Goal: Task Accomplishment & Management: Use online tool/utility

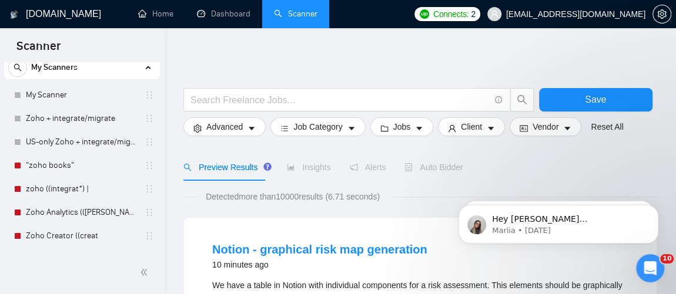
scroll to position [103, 0]
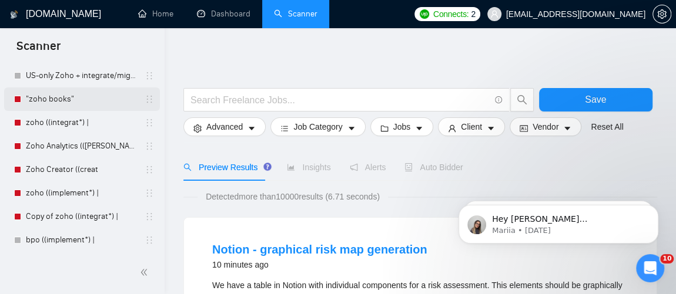
click at [68, 95] on link ""zoho books"" at bounding box center [82, 100] width 112 height 24
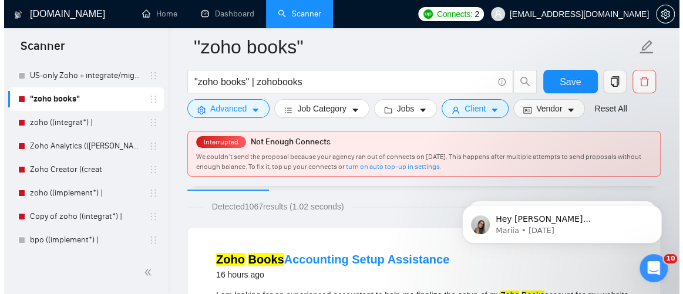
scroll to position [75, 0]
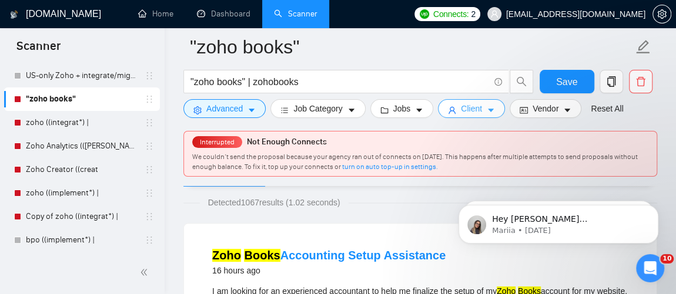
click at [467, 114] on span "Client" at bounding box center [471, 108] width 21 height 13
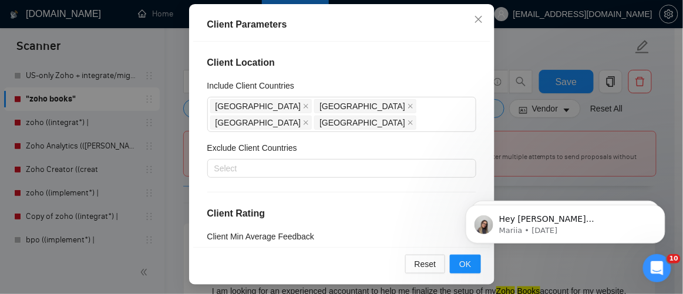
scroll to position [100, 0]
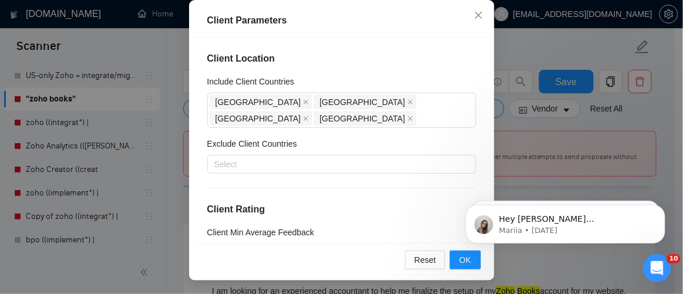
drag, startPoint x: 683, startPoint y: 109, endPoint x: 229, endPoint y: 5, distance: 466.4
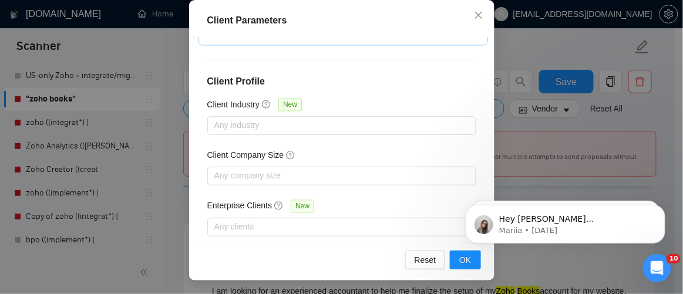
scroll to position [521, 0]
drag, startPoint x: 474, startPoint y: 187, endPoint x: 933, endPoint y: 332, distance: 480.8
click at [478, 180] on html "Hey [PERSON_NAME][EMAIL_ADDRESS][DOMAIN_NAME], Looks like your Upwork agency Er…" at bounding box center [565, 221] width 235 height 82
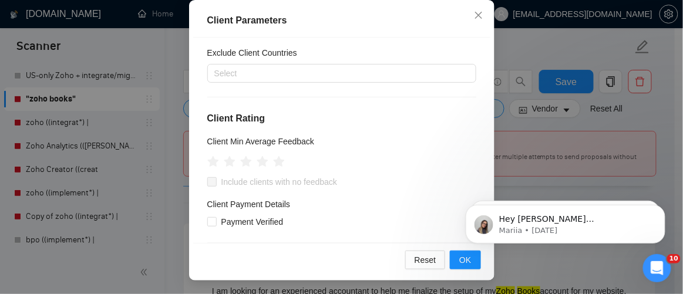
scroll to position [0, 0]
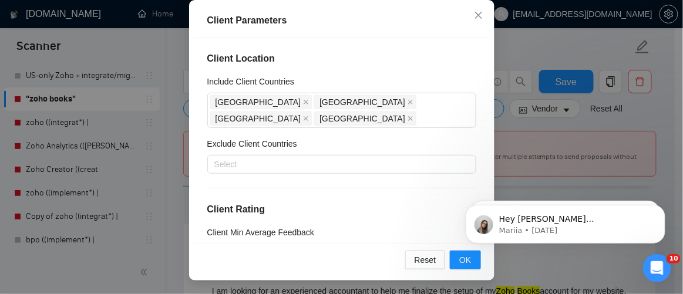
click at [465, 257] on html "Hey [PERSON_NAME][EMAIL_ADDRESS][DOMAIN_NAME], Looks like your Upwork agency Er…" at bounding box center [565, 221] width 235 height 82
click at [462, 257] on html "Hey [PERSON_NAME][EMAIL_ADDRESS][DOMAIN_NAME], Looks like your Upwork agency Er…" at bounding box center [565, 221] width 235 height 82
click at [474, 14] on icon "close" at bounding box center [478, 15] width 9 height 9
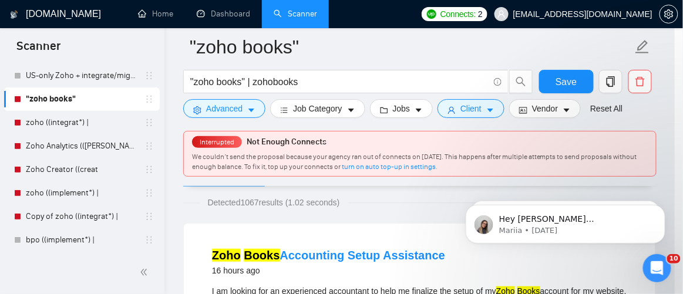
scroll to position [71, 0]
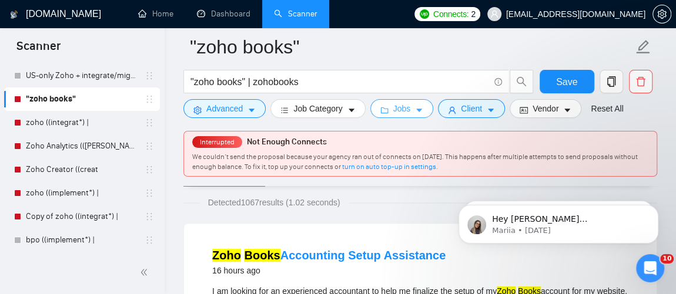
click at [416, 111] on icon "caret-down" at bounding box center [419, 111] width 6 height 4
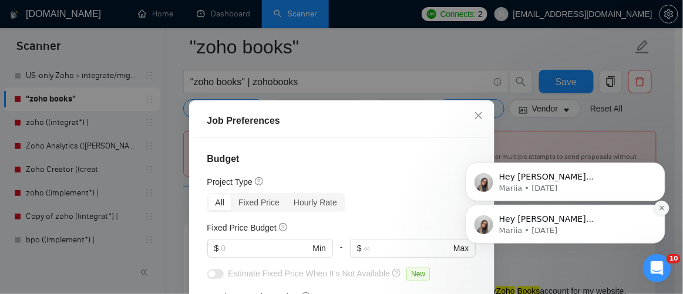
click at [659, 210] on icon "Dismiss notification" at bounding box center [662, 207] width 6 height 6
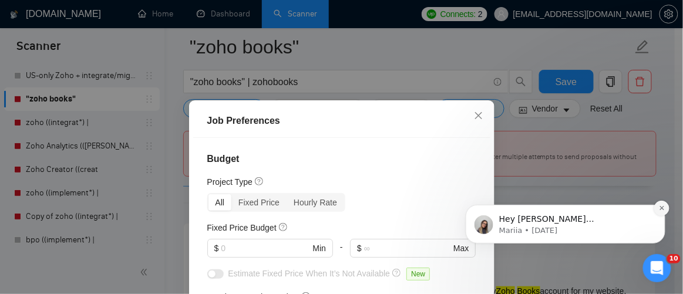
click at [659, 210] on icon "Dismiss notification" at bounding box center [662, 207] width 6 height 6
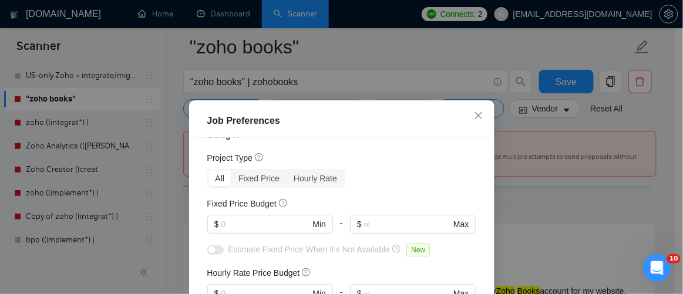
scroll to position [0, 0]
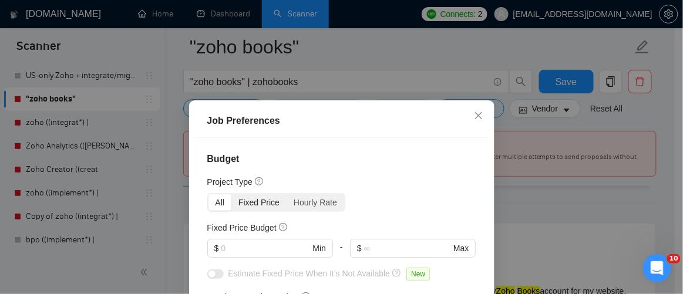
click at [256, 204] on div "Fixed Price" at bounding box center [259, 203] width 55 height 16
click at [232, 195] on input "Fixed Price" at bounding box center [232, 195] width 0 height 0
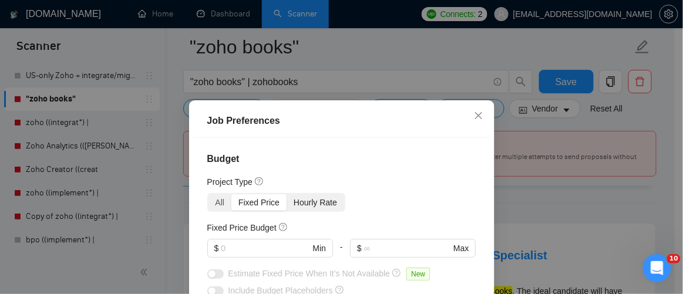
click at [319, 202] on div "Hourly Rate" at bounding box center [316, 203] width 58 height 16
click at [287, 195] on input "Hourly Rate" at bounding box center [287, 195] width 0 height 0
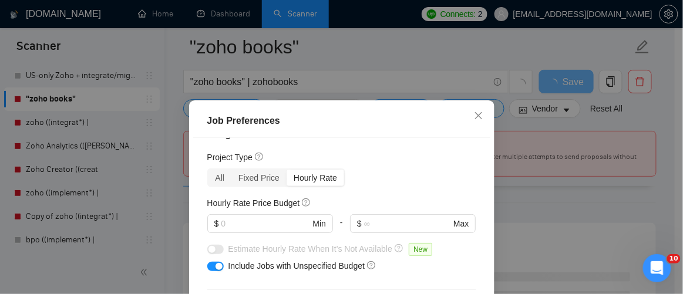
scroll to position [22, 0]
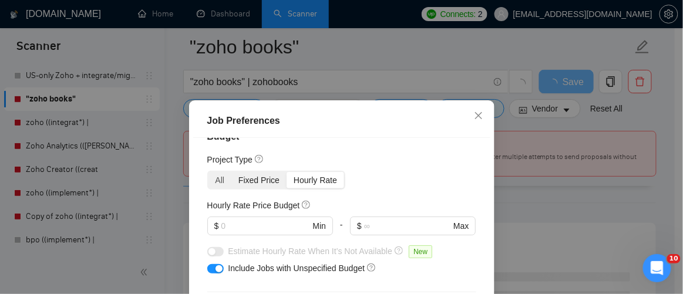
click at [243, 175] on div "Fixed Price" at bounding box center [259, 180] width 55 height 16
click at [232, 172] on input "Fixed Price" at bounding box center [232, 172] width 0 height 0
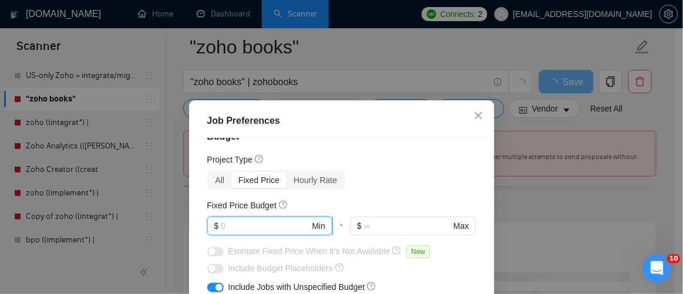
click at [291, 231] on input "text" at bounding box center [265, 226] width 89 height 13
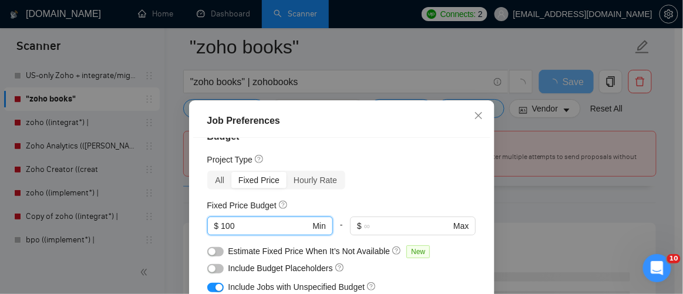
type input "100"
click at [388, 195] on div "Budget Project Type All Fixed Price Hourly Rate Fixed Price Budget $ 100 Min - …" at bounding box center [341, 241] width 297 height 206
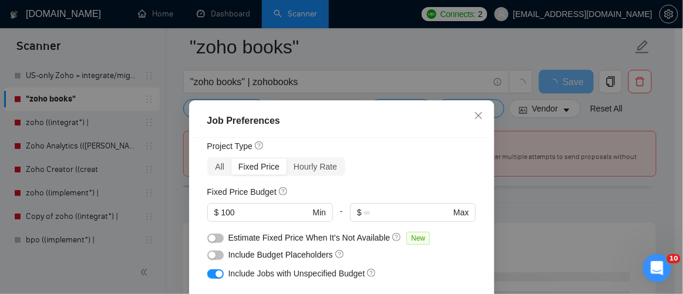
scroll to position [0, 0]
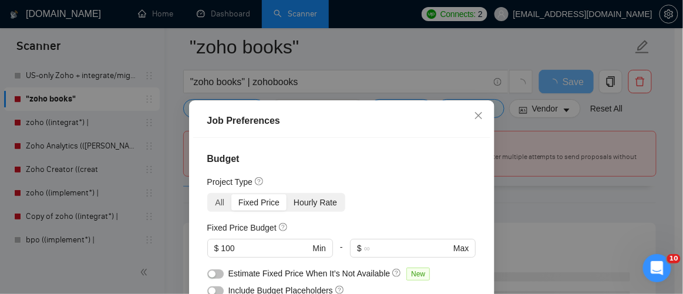
click at [313, 201] on div "Hourly Rate" at bounding box center [316, 203] width 58 height 16
click at [287, 195] on input "Hourly Rate" at bounding box center [287, 195] width 0 height 0
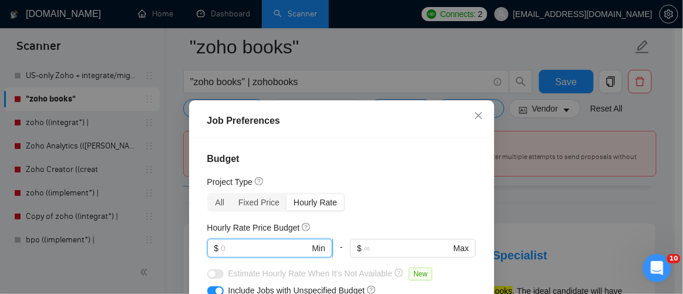
click at [287, 252] on input "text" at bounding box center [265, 248] width 89 height 13
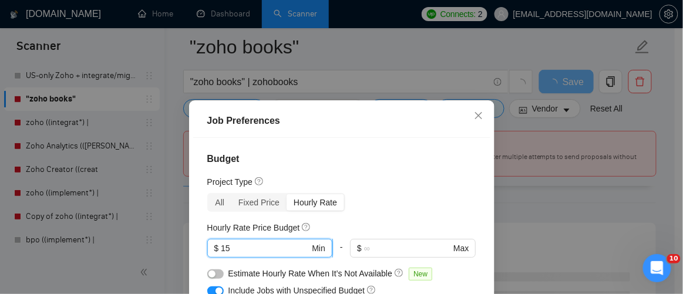
type input "1"
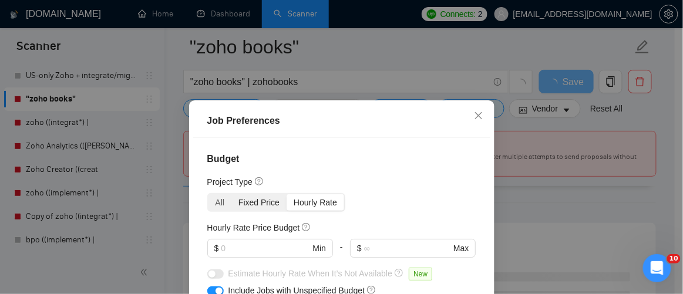
click at [240, 199] on div "Fixed Price" at bounding box center [259, 203] width 55 height 16
click at [232, 195] on input "Fixed Price" at bounding box center [232, 195] width 0 height 0
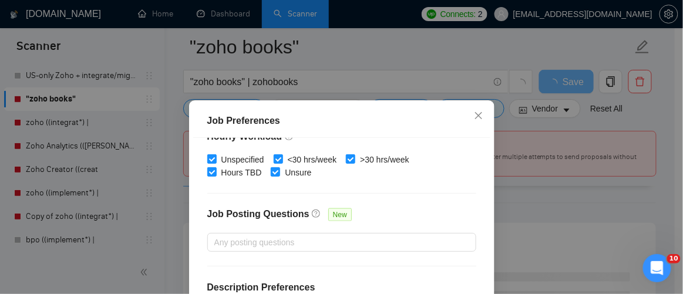
scroll to position [376, 0]
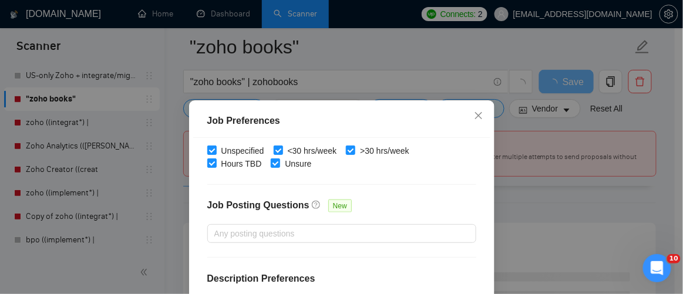
click at [666, 183] on div "Job Preferences Budget Project Type All Fixed Price Hourly Rate Fixed Price Bud…" at bounding box center [341, 147] width 683 height 294
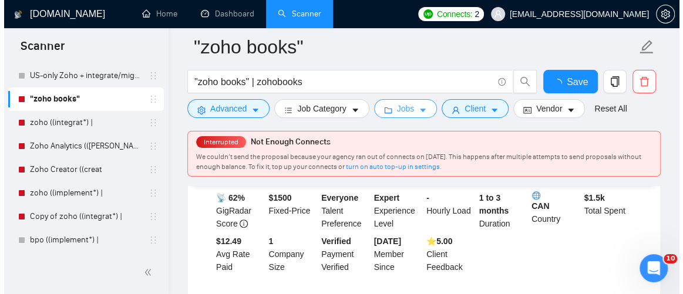
scroll to position [139, 0]
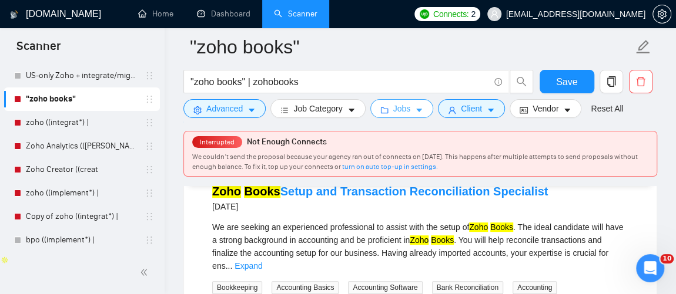
click at [424, 114] on button "Jobs" at bounding box center [401, 108] width 63 height 19
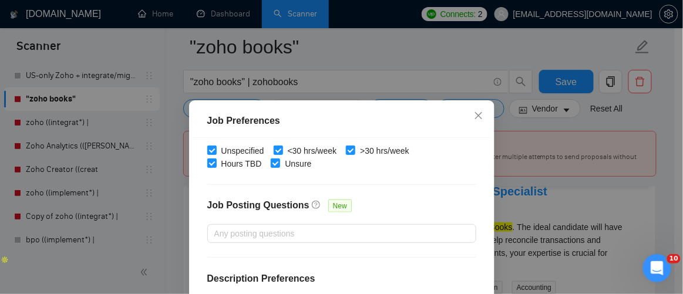
scroll to position [100, 0]
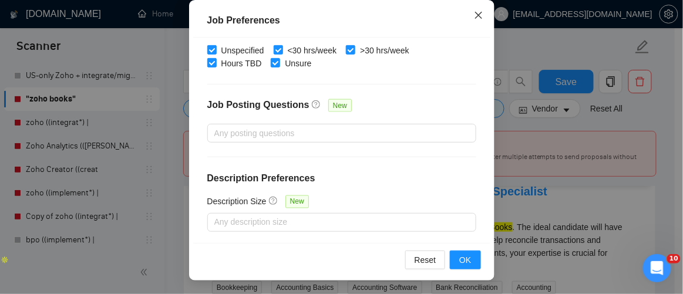
click at [476, 18] on icon "close" at bounding box center [478, 15] width 9 height 9
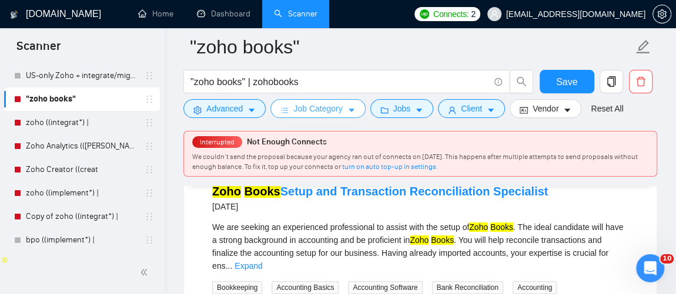
click at [324, 111] on span "Job Category" at bounding box center [317, 108] width 49 height 13
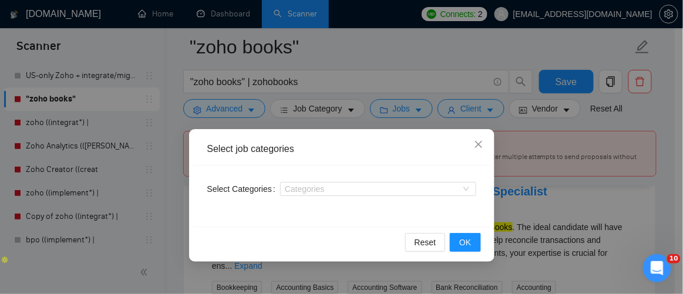
click at [404, 110] on div "Select job categories Select Categories Categories Reset OK" at bounding box center [341, 147] width 683 height 294
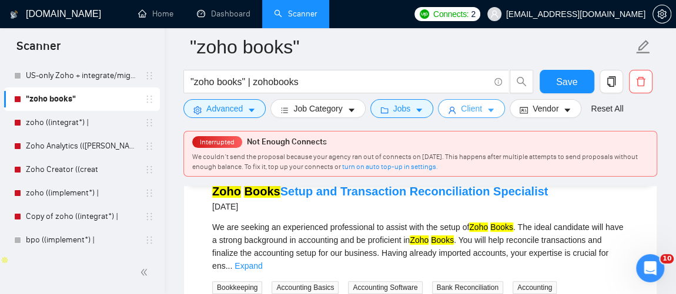
click at [471, 111] on span "Client" at bounding box center [471, 108] width 21 height 13
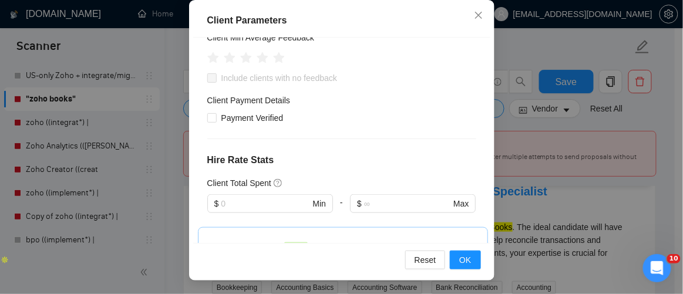
scroll to position [0, 0]
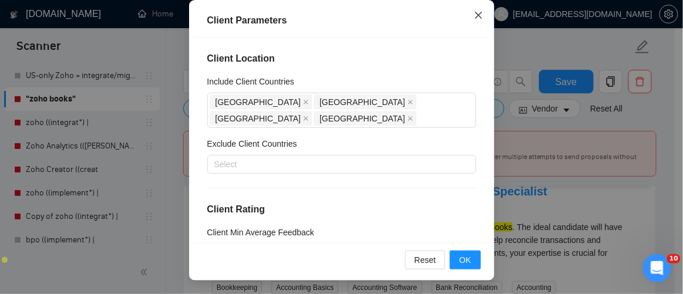
click at [475, 14] on icon "close" at bounding box center [478, 14] width 7 height 7
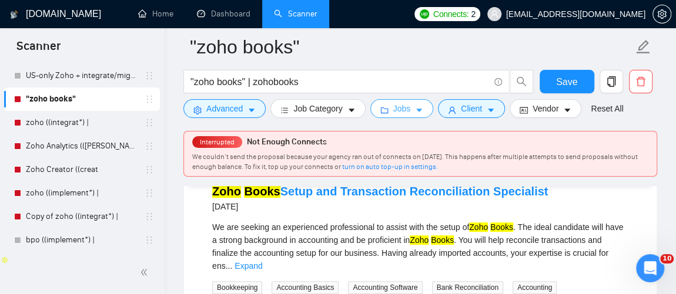
click at [419, 110] on button "Jobs" at bounding box center [401, 108] width 63 height 19
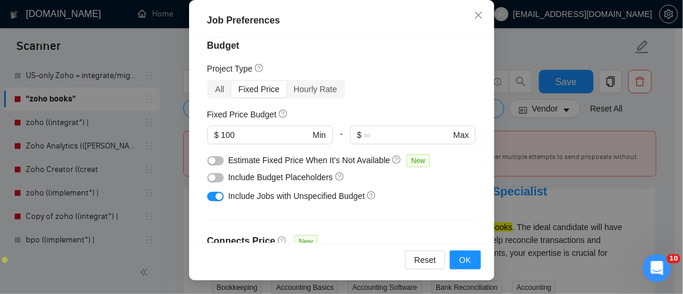
scroll to position [16, 0]
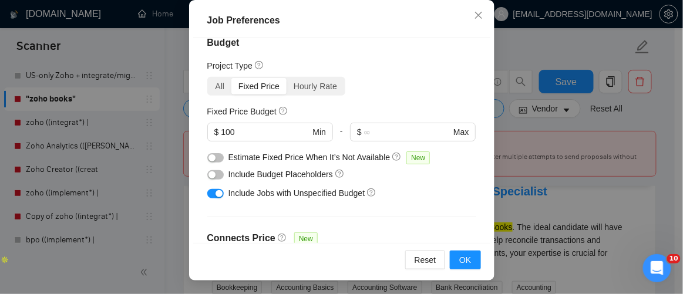
click at [244, 90] on div "Fixed Price" at bounding box center [259, 86] width 55 height 16
click at [232, 78] on input "Fixed Price" at bounding box center [232, 78] width 0 height 0
click at [209, 85] on div "All" at bounding box center [221, 86] width 24 height 16
click at [209, 78] on input "All" at bounding box center [209, 78] width 0 height 0
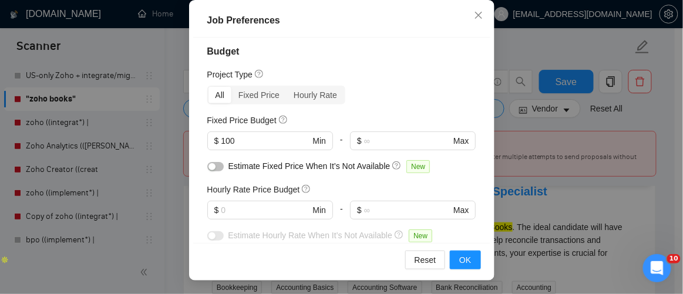
scroll to position [0, 0]
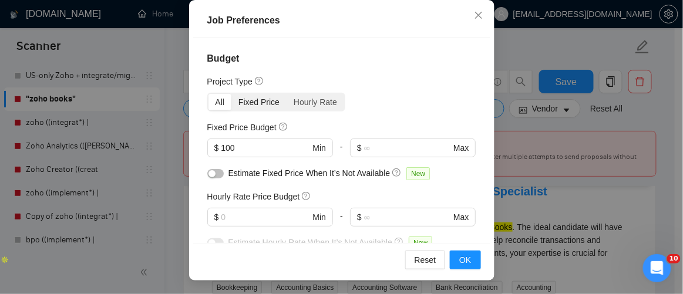
click at [256, 101] on div "Fixed Price" at bounding box center [259, 102] width 55 height 16
click at [232, 94] on input "Fixed Price" at bounding box center [232, 94] width 0 height 0
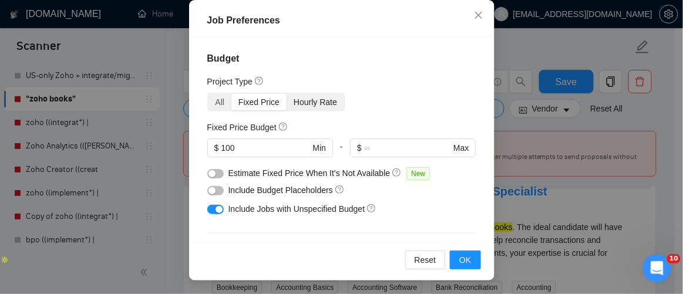
click at [306, 99] on div "Hourly Rate" at bounding box center [316, 102] width 58 height 16
click at [287, 94] on input "Hourly Rate" at bounding box center [287, 94] width 0 height 0
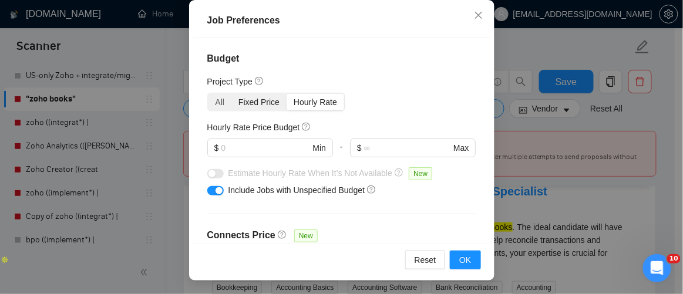
click at [246, 98] on div "Fixed Price" at bounding box center [259, 102] width 55 height 16
click at [232, 94] on input "Fixed Price" at bounding box center [232, 94] width 0 height 0
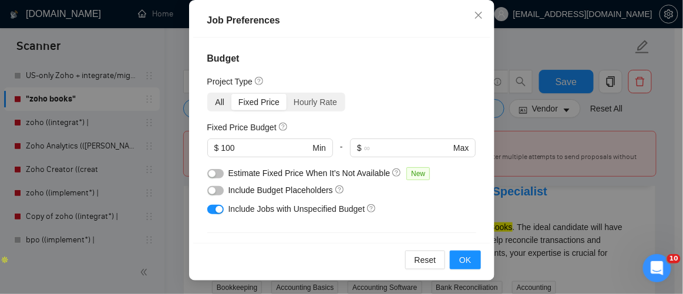
click at [214, 96] on div "All" at bounding box center [221, 102] width 24 height 16
click at [209, 94] on input "All" at bounding box center [209, 94] width 0 height 0
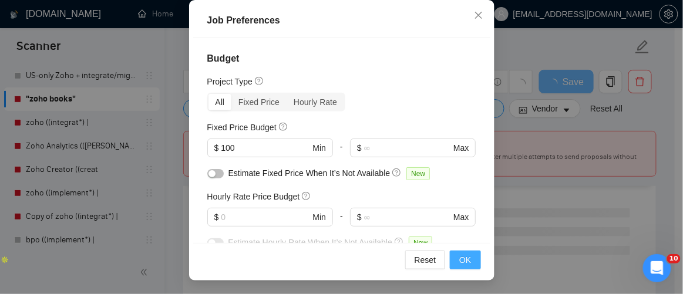
click at [468, 261] on button "OK" at bounding box center [465, 260] width 31 height 19
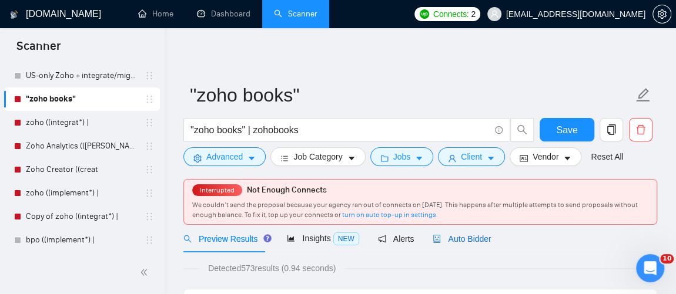
click at [471, 237] on span "Auto Bidder" at bounding box center [461, 238] width 58 height 9
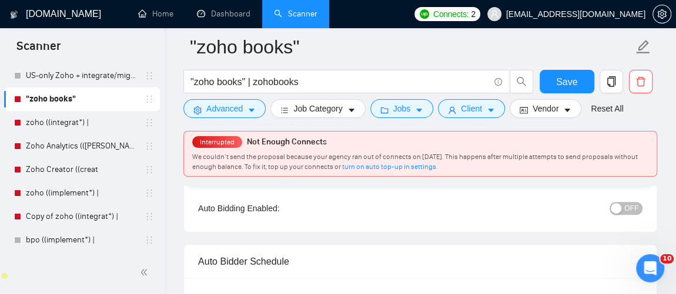
scroll to position [88, 0]
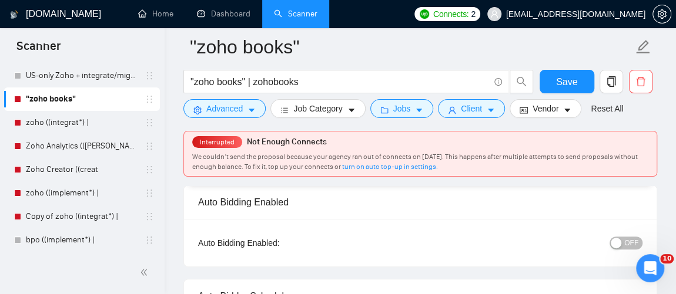
click at [633, 240] on span "OFF" at bounding box center [631, 243] width 14 height 13
click at [564, 82] on span "Save" at bounding box center [566, 82] width 21 height 15
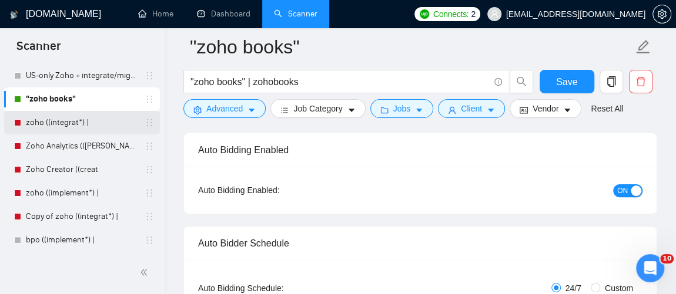
click at [72, 126] on link "zoho ((integrat*) |" at bounding box center [82, 123] width 112 height 24
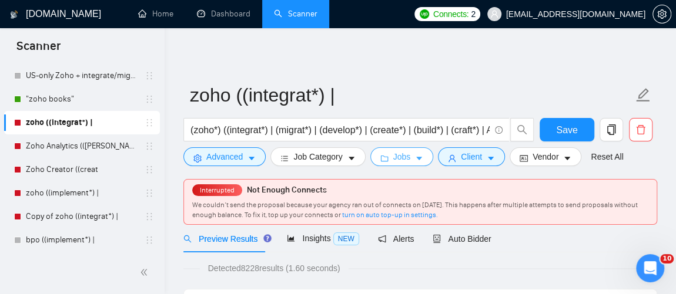
click at [415, 158] on icon "caret-down" at bounding box center [419, 159] width 8 height 8
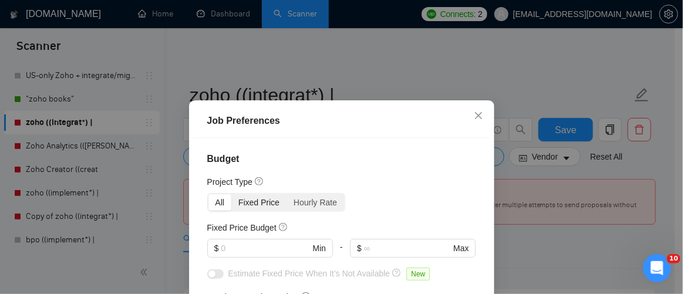
click at [255, 198] on div "Fixed Price" at bounding box center [259, 203] width 55 height 16
click at [232, 195] on input "Fixed Price" at bounding box center [232, 195] width 0 height 0
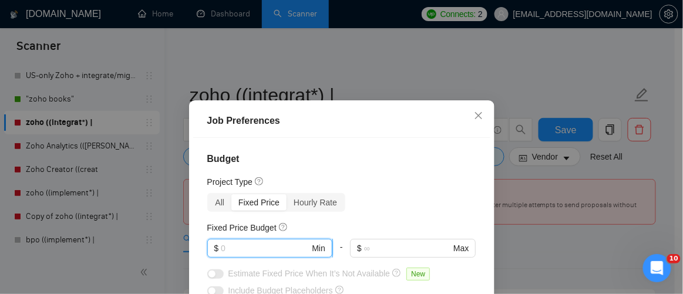
click at [273, 246] on input "text" at bounding box center [265, 248] width 89 height 13
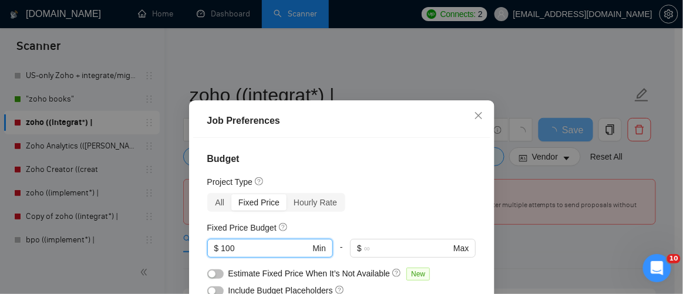
type input "100"
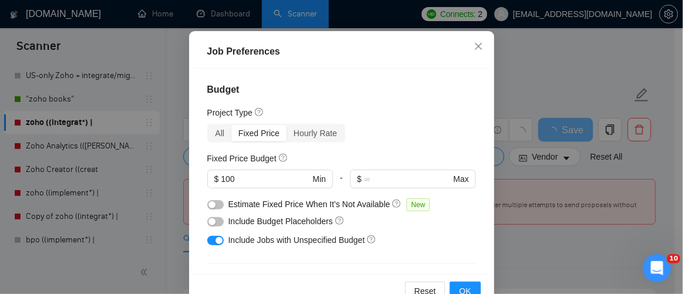
scroll to position [100, 0]
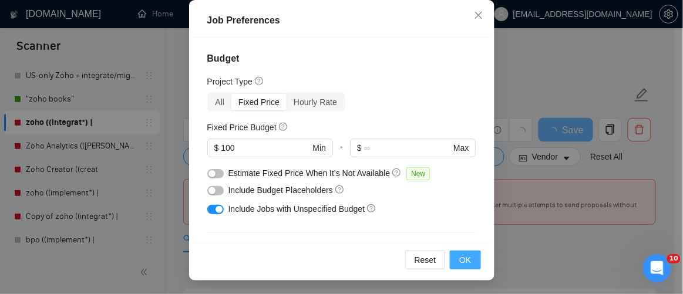
click at [467, 260] on span "OK" at bounding box center [466, 260] width 12 height 13
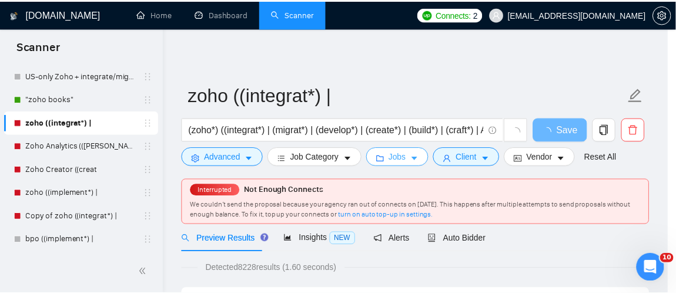
scroll to position [0, 0]
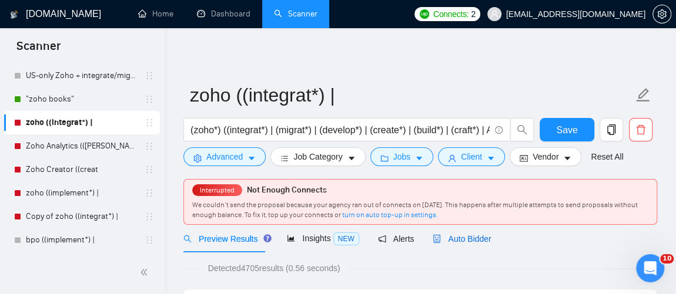
click at [460, 240] on span "Auto Bidder" at bounding box center [461, 238] width 58 height 9
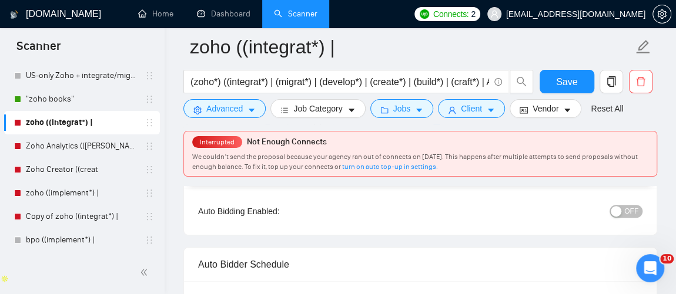
scroll to position [137, 0]
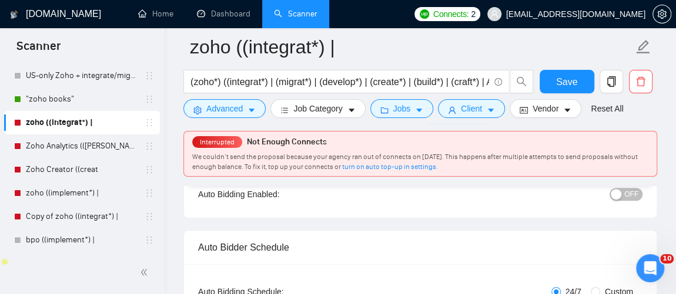
click at [634, 197] on span "OFF" at bounding box center [631, 194] width 14 height 13
click at [573, 80] on span "Save" at bounding box center [566, 82] width 21 height 15
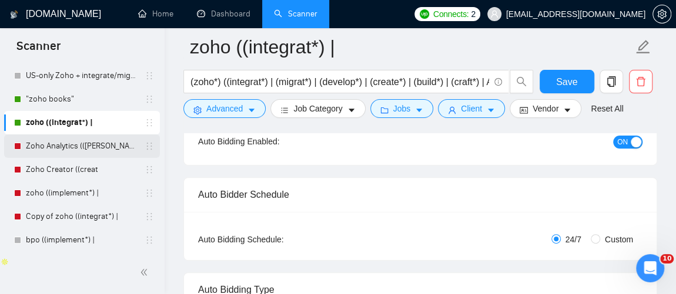
click at [86, 149] on link "Zoho Analytics (([PERSON_NAME]" at bounding box center [82, 147] width 112 height 24
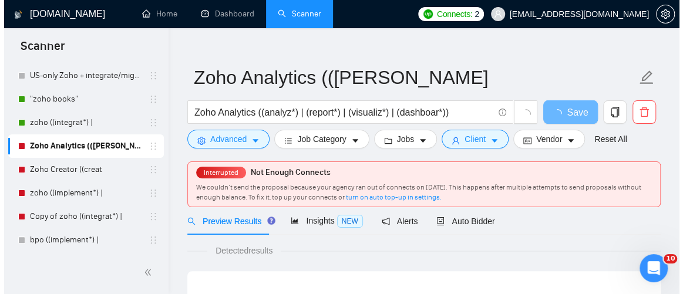
scroll to position [19, 0]
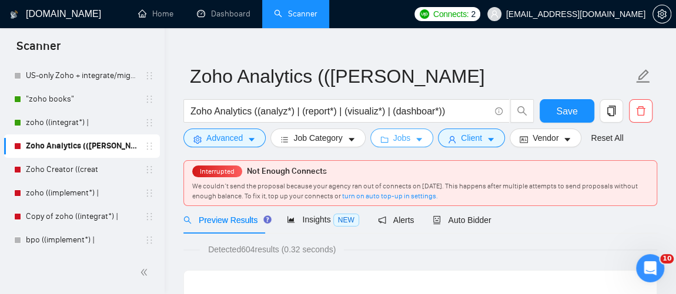
click at [402, 136] on span "Jobs" at bounding box center [402, 138] width 18 height 13
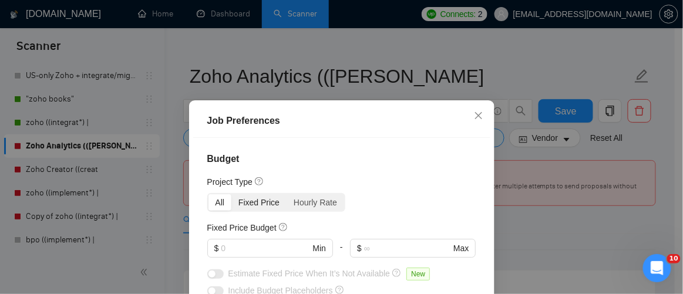
click at [250, 209] on div "Fixed Price" at bounding box center [259, 203] width 55 height 16
click at [232, 195] on input "Fixed Price" at bounding box center [232, 195] width 0 height 0
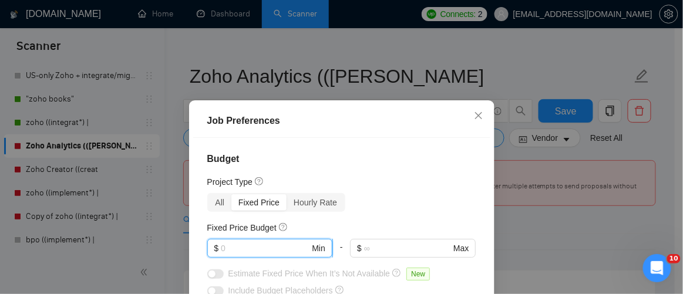
click at [260, 250] on input "text" at bounding box center [265, 248] width 89 height 13
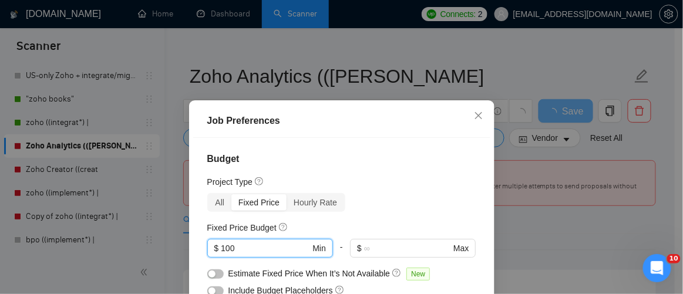
type input "100"
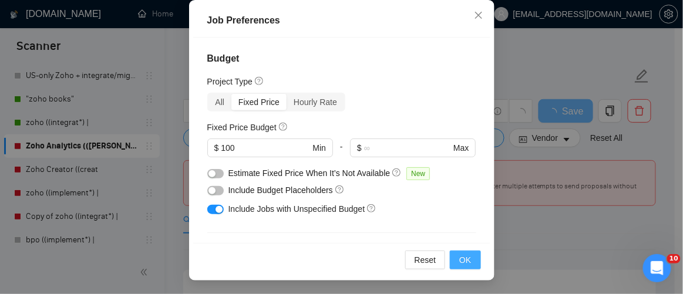
click at [455, 261] on button "OK" at bounding box center [465, 260] width 31 height 19
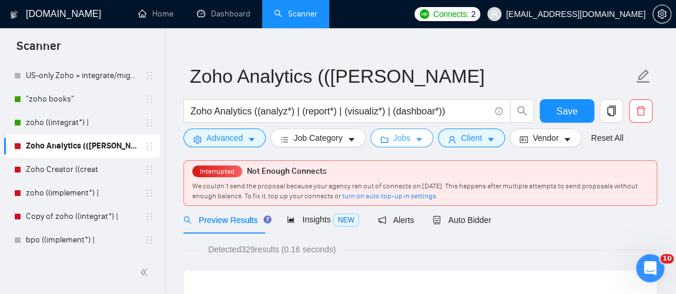
scroll to position [0, 0]
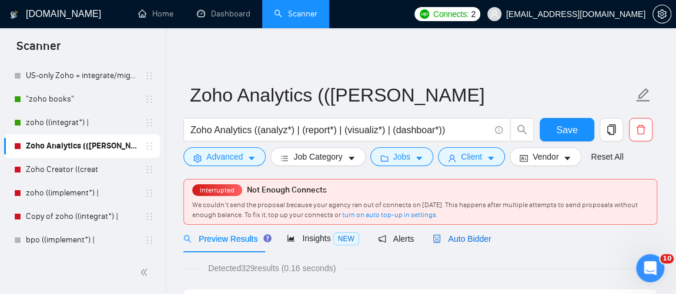
click at [470, 242] on span "Auto Bidder" at bounding box center [461, 238] width 58 height 9
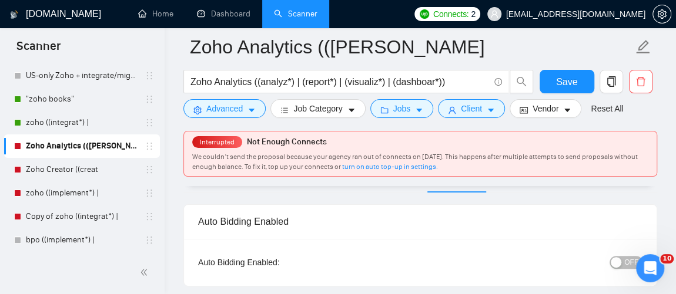
scroll to position [74, 0]
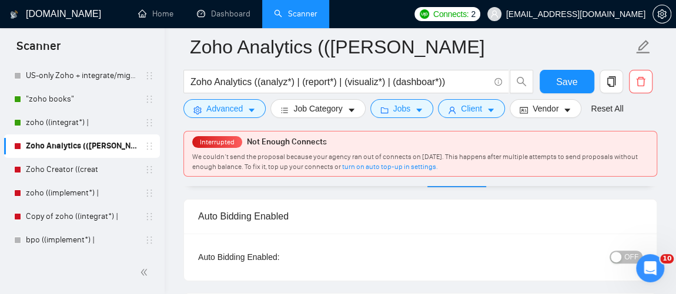
click at [631, 257] on span "OFF" at bounding box center [631, 257] width 14 height 13
click at [575, 80] on span "Save" at bounding box center [566, 82] width 21 height 15
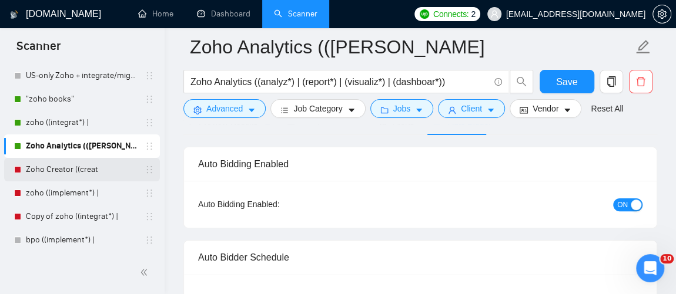
click at [88, 176] on link "Zoho Creator ((creat" at bounding box center [82, 170] width 112 height 24
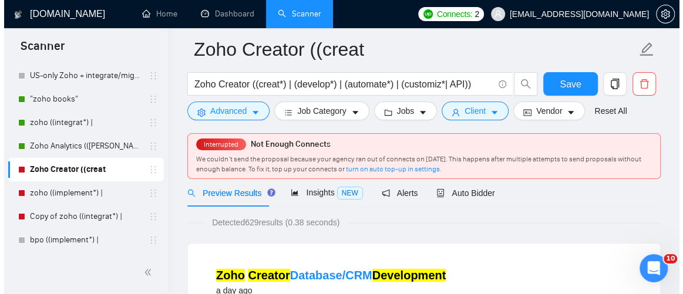
scroll to position [31, 0]
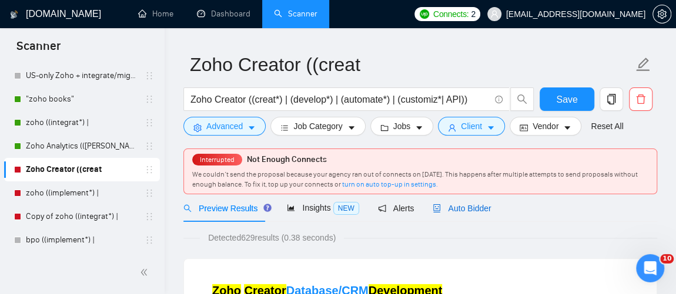
click at [468, 207] on span "Auto Bidder" at bounding box center [461, 208] width 58 height 9
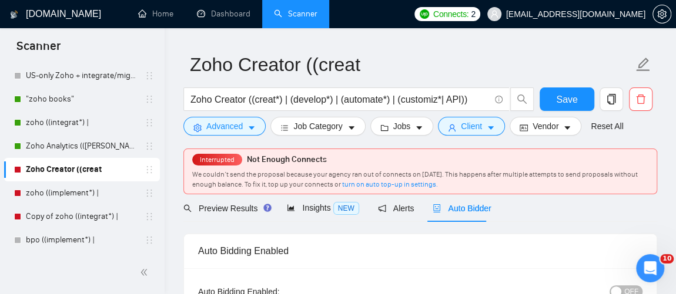
click at [633, 291] on span "OFF" at bounding box center [631, 292] width 14 height 13
click at [574, 98] on span "Save" at bounding box center [566, 99] width 21 height 15
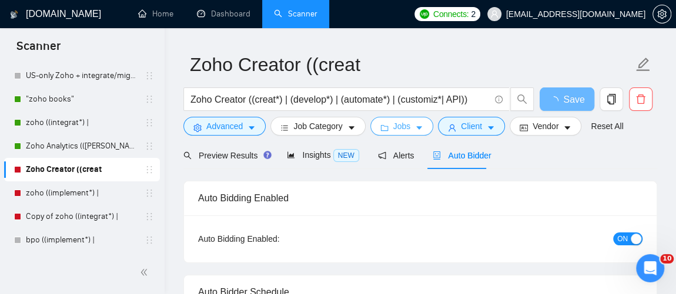
click at [399, 132] on span "Jobs" at bounding box center [402, 126] width 18 height 13
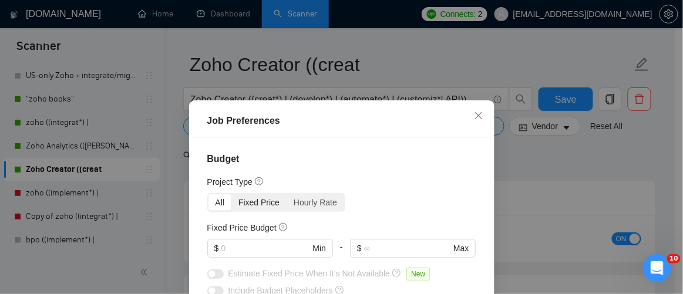
click at [254, 203] on div "Fixed Price" at bounding box center [259, 203] width 55 height 16
click at [232, 195] on input "Fixed Price" at bounding box center [232, 195] width 0 height 0
click at [272, 252] on input "text" at bounding box center [265, 248] width 89 height 13
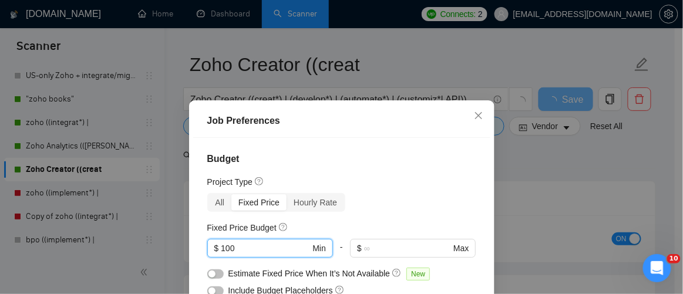
type input "100"
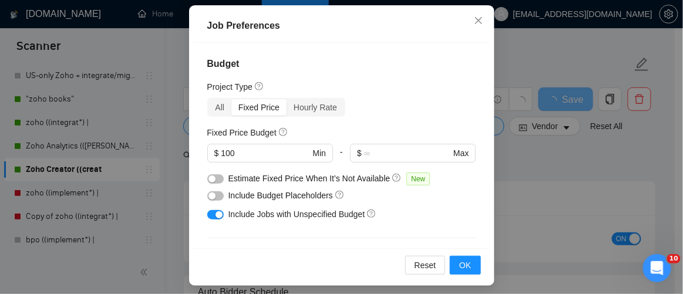
scroll to position [100, 0]
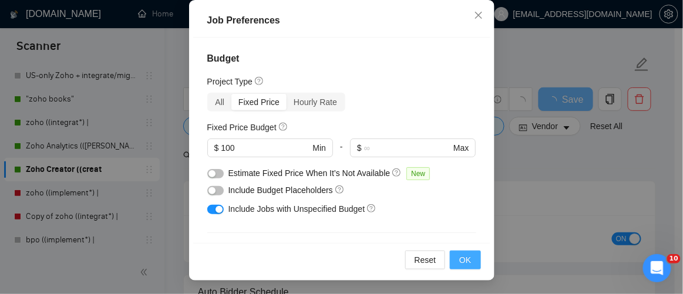
click at [471, 260] on button "OK" at bounding box center [465, 260] width 31 height 19
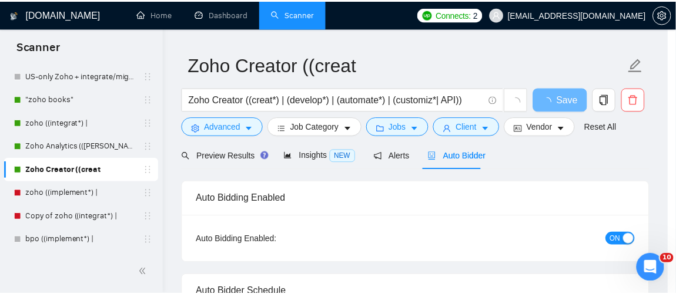
scroll to position [71, 0]
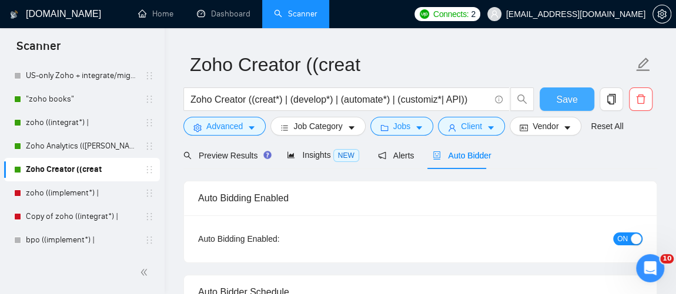
click at [575, 99] on span "Save" at bounding box center [566, 99] width 21 height 15
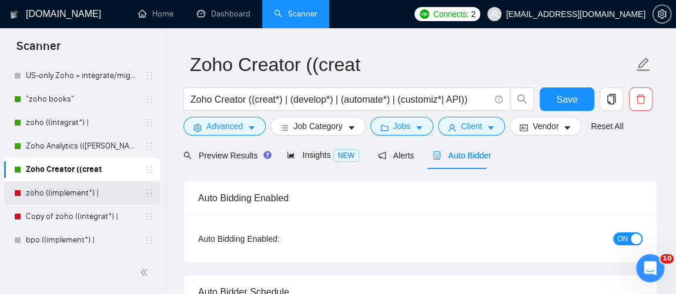
click at [59, 197] on link "zoho ((implement*) |" at bounding box center [82, 194] width 112 height 24
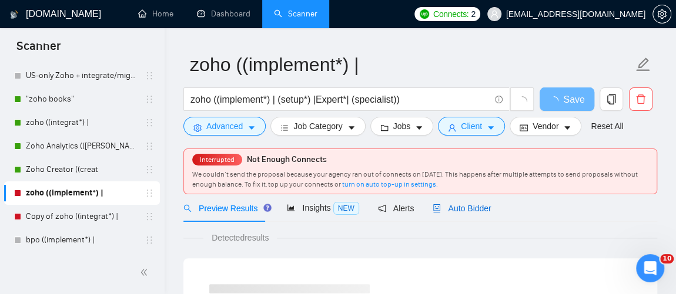
click at [472, 213] on div "Auto Bidder" at bounding box center [461, 208] width 58 height 13
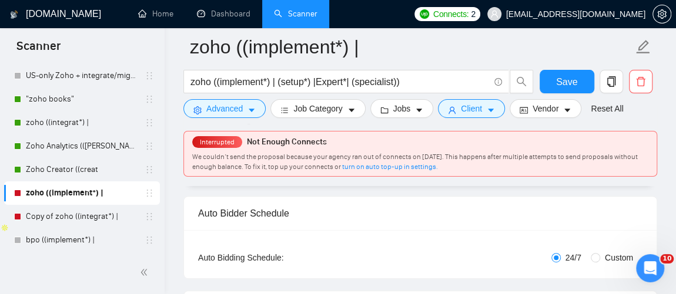
scroll to position [105, 0]
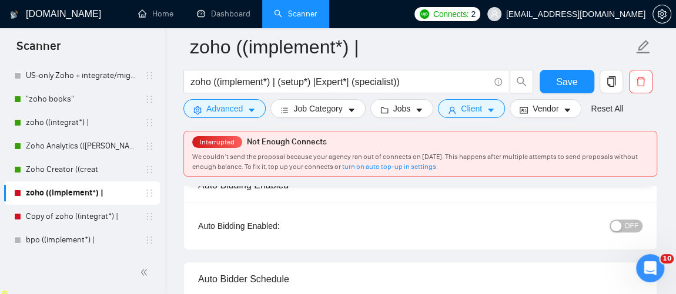
click at [636, 220] on span "OFF" at bounding box center [631, 226] width 14 height 13
click at [578, 90] on button "Save" at bounding box center [566, 82] width 55 height 24
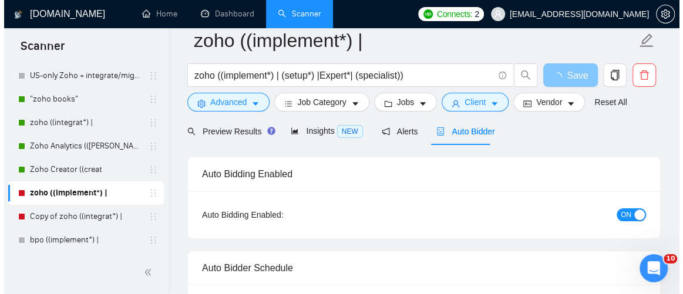
scroll to position [45, 0]
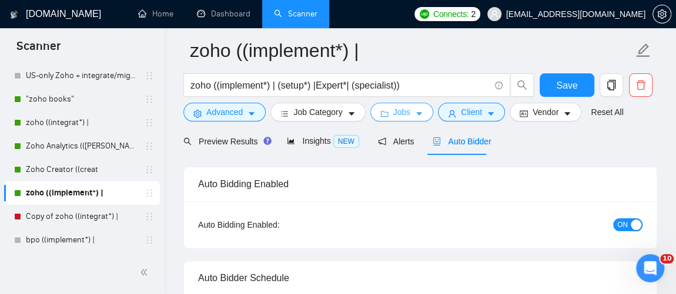
click at [415, 113] on icon "caret-down" at bounding box center [419, 114] width 8 height 8
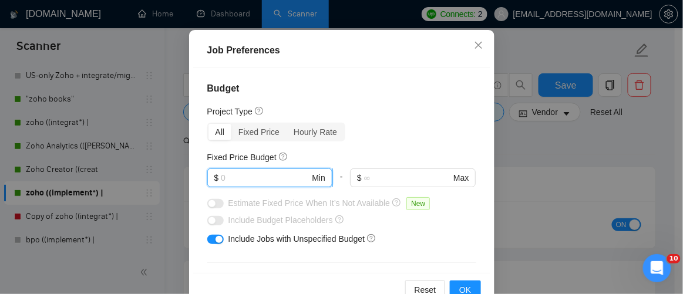
click at [288, 185] on input "text" at bounding box center [265, 178] width 89 height 13
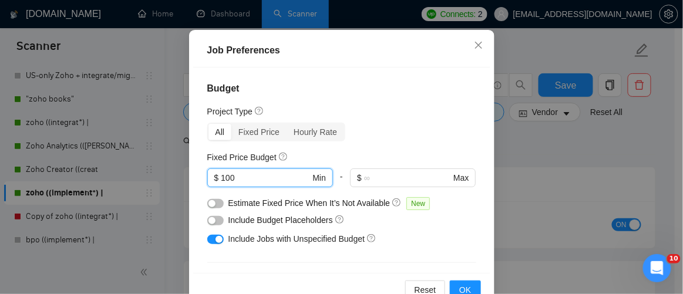
type input "100"
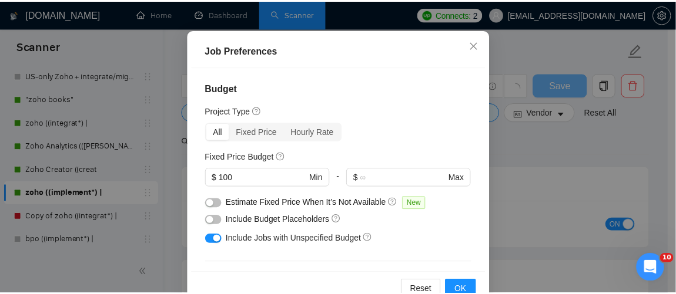
scroll to position [100, 0]
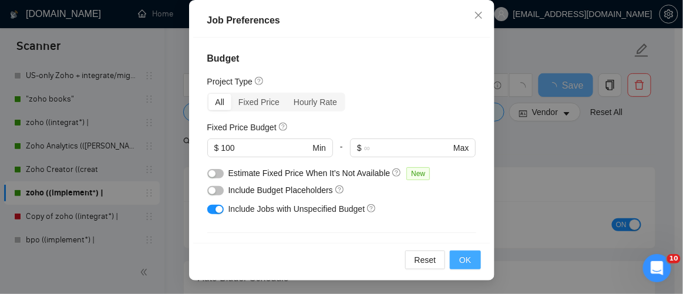
click at [471, 267] on button "OK" at bounding box center [465, 260] width 31 height 19
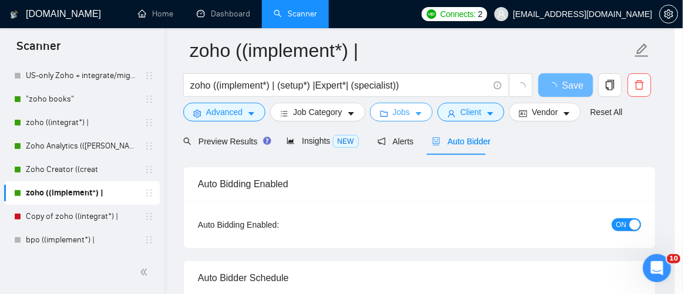
scroll to position [0, 0]
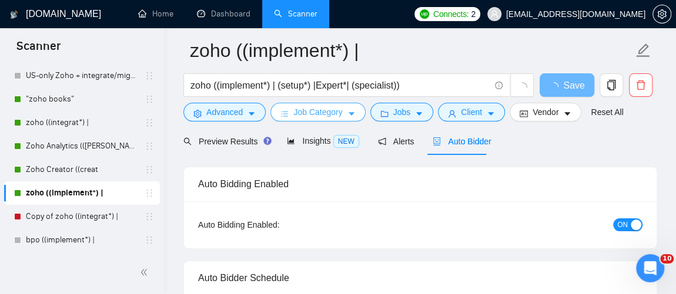
click at [348, 113] on icon "caret-down" at bounding box center [351, 115] width 6 height 4
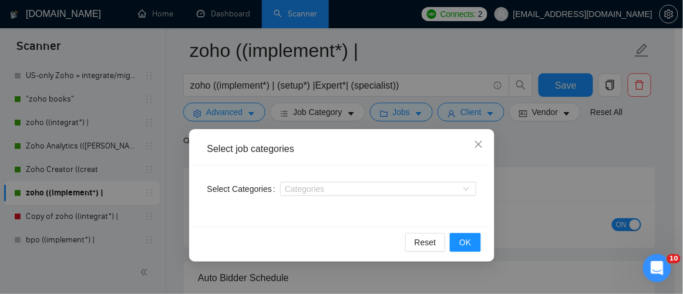
click at [405, 114] on div "Select job categories Select Categories Categories Reset OK" at bounding box center [341, 147] width 683 height 294
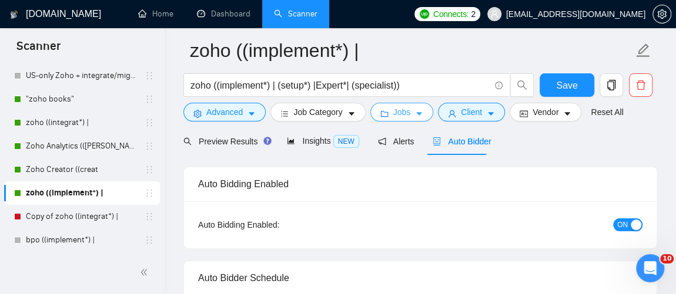
click at [417, 112] on icon "caret-down" at bounding box center [419, 114] width 8 height 8
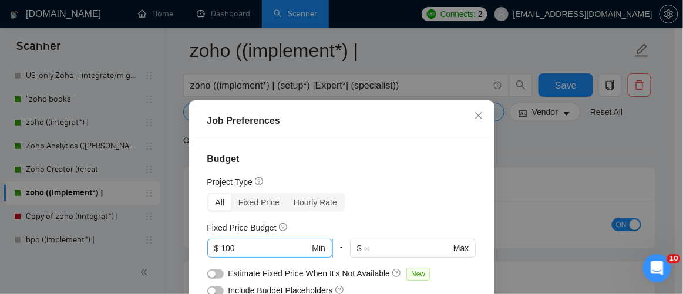
click at [290, 250] on input "100" at bounding box center [265, 248] width 89 height 13
click at [250, 203] on div "Fixed Price" at bounding box center [259, 203] width 55 height 16
click at [232, 195] on input "Fixed Price" at bounding box center [232, 195] width 0 height 0
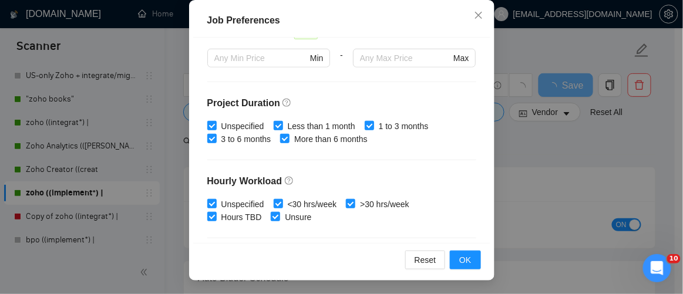
scroll to position [376, 0]
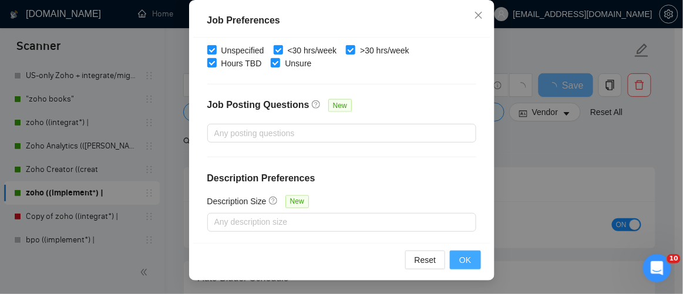
click at [460, 258] on span "OK" at bounding box center [466, 260] width 12 height 13
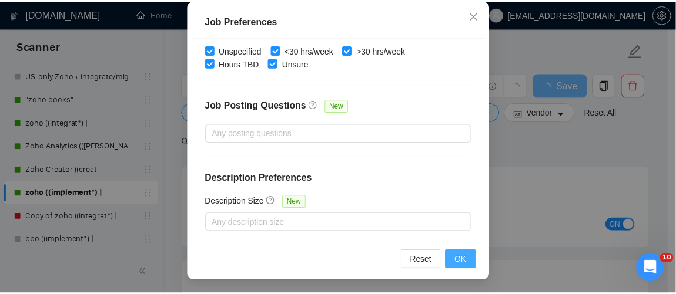
scroll to position [71, 0]
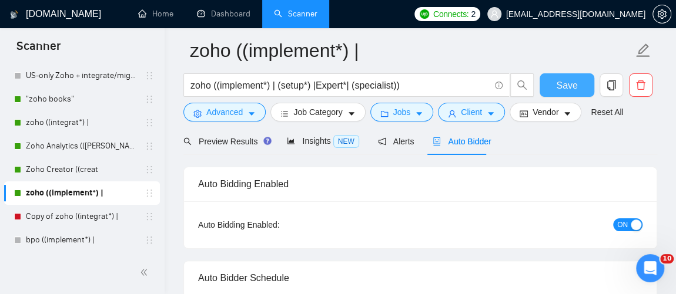
click at [556, 79] on span "Save" at bounding box center [566, 85] width 21 height 15
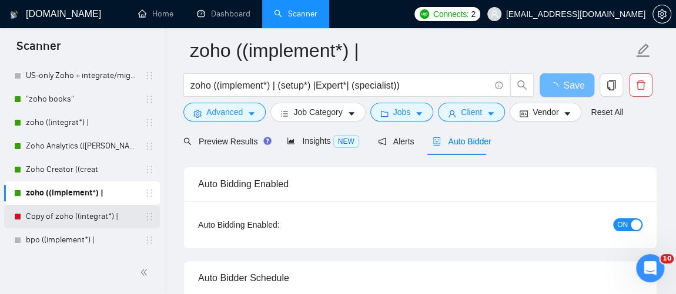
click at [78, 223] on link "Copy of zoho ((integrat*) |" at bounding box center [82, 217] width 112 height 24
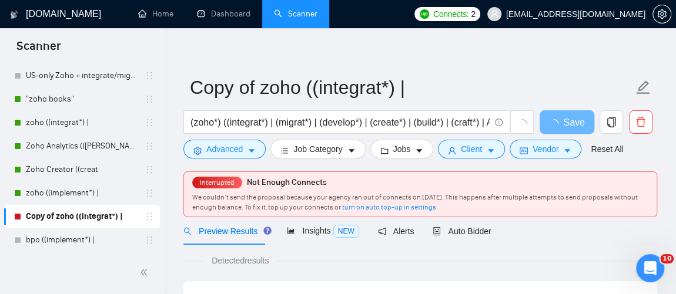
scroll to position [4, 0]
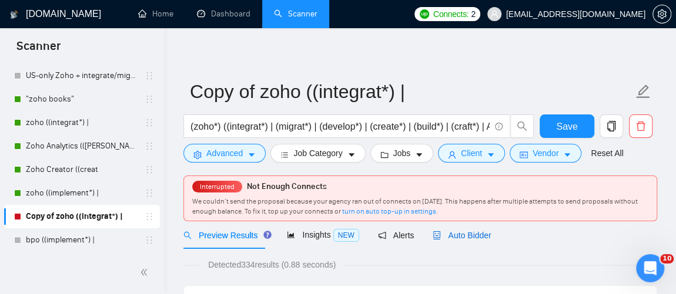
click at [444, 240] on span "Auto Bidder" at bounding box center [461, 235] width 58 height 9
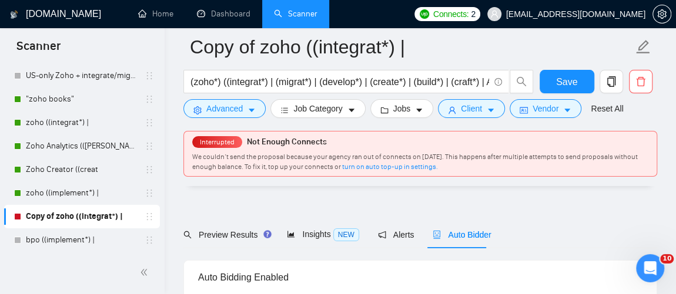
scroll to position [127, 0]
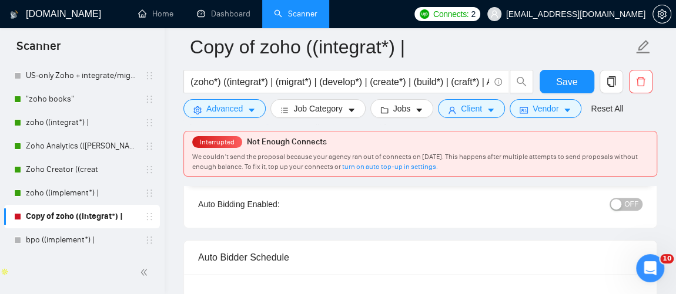
click at [638, 204] on button "OFF" at bounding box center [625, 204] width 33 height 13
click at [487, 113] on icon "caret-down" at bounding box center [491, 110] width 8 height 8
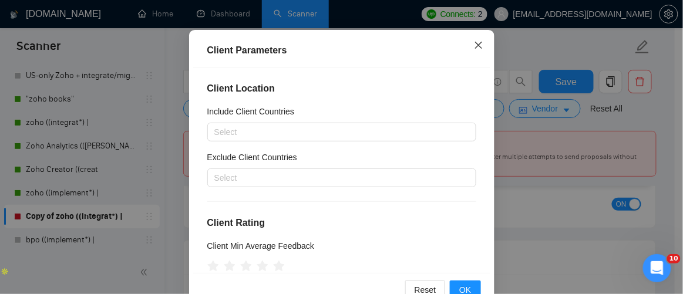
click at [475, 48] on icon "close" at bounding box center [478, 44] width 7 height 7
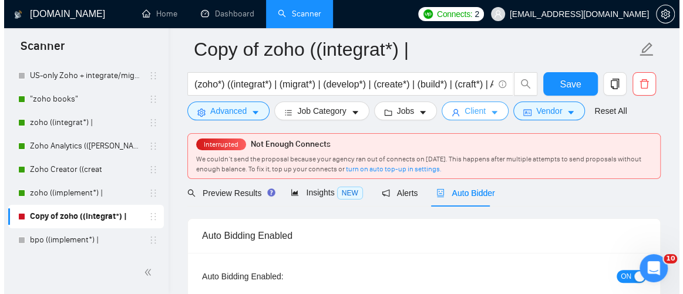
scroll to position [0, 0]
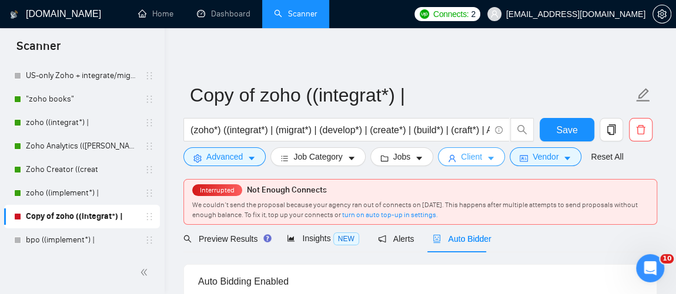
click at [487, 159] on icon "caret-down" at bounding box center [491, 159] width 8 height 8
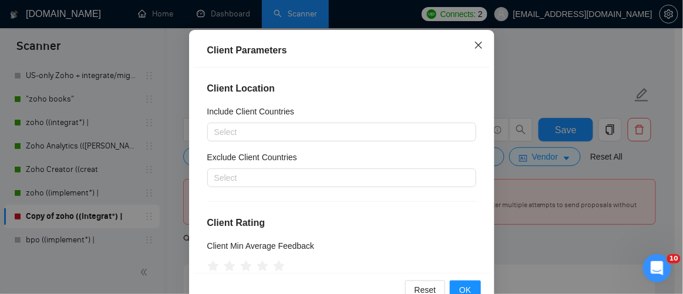
click at [474, 50] on icon "close" at bounding box center [478, 45] width 9 height 9
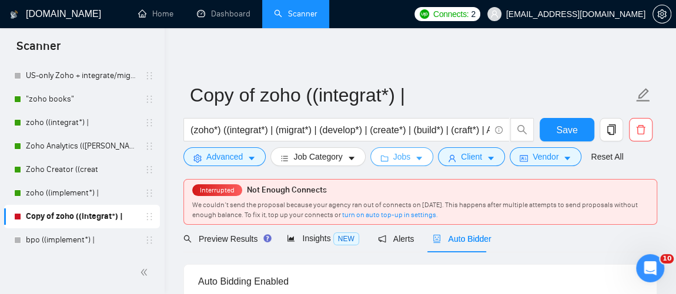
click at [408, 157] on button "Jobs" at bounding box center [401, 156] width 63 height 19
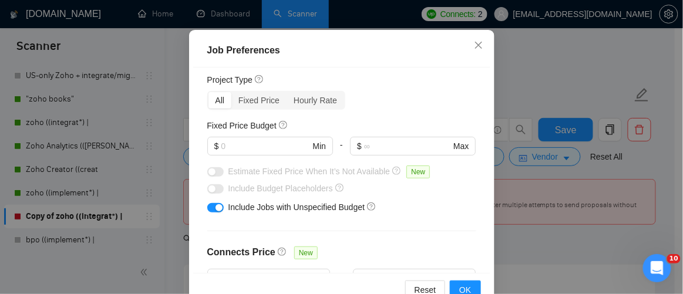
scroll to position [32, 0]
click at [247, 108] on div "Fixed Price" at bounding box center [259, 100] width 55 height 16
click at [232, 92] on input "Fixed Price" at bounding box center [232, 92] width 0 height 0
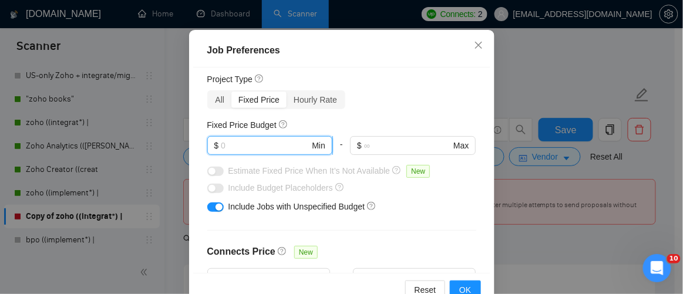
click at [260, 152] on input "text" at bounding box center [265, 145] width 89 height 13
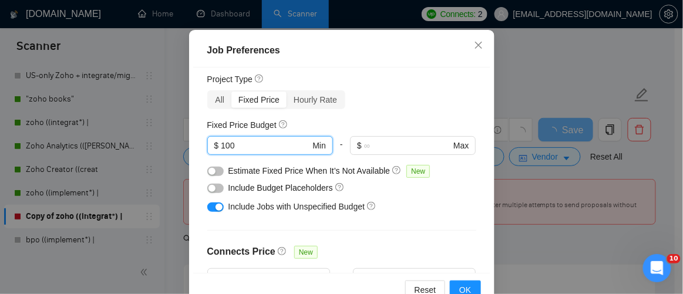
type input "100"
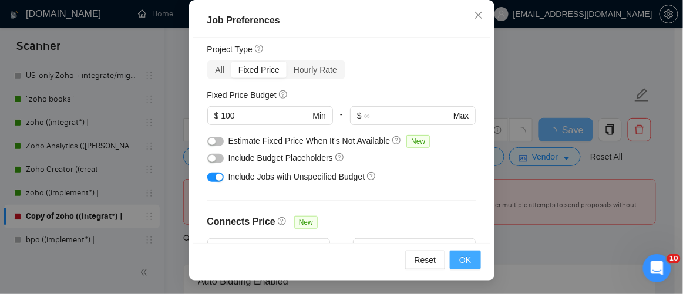
click at [461, 258] on span "OK" at bounding box center [466, 260] width 12 height 13
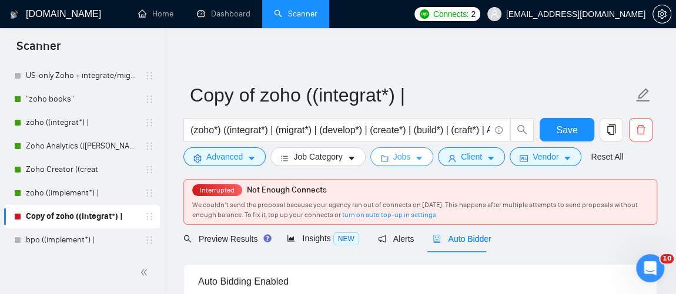
scroll to position [168, 0]
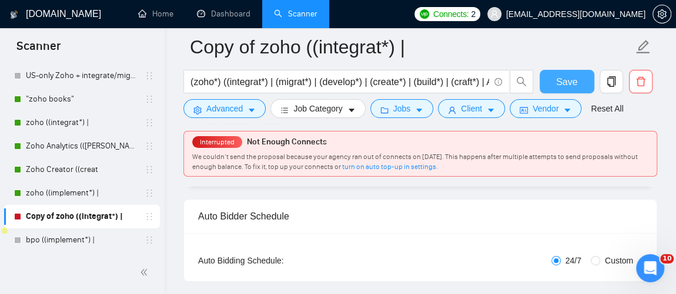
click at [568, 86] on span "Save" at bounding box center [566, 82] width 21 height 15
